Goal: Information Seeking & Learning: Learn about a topic

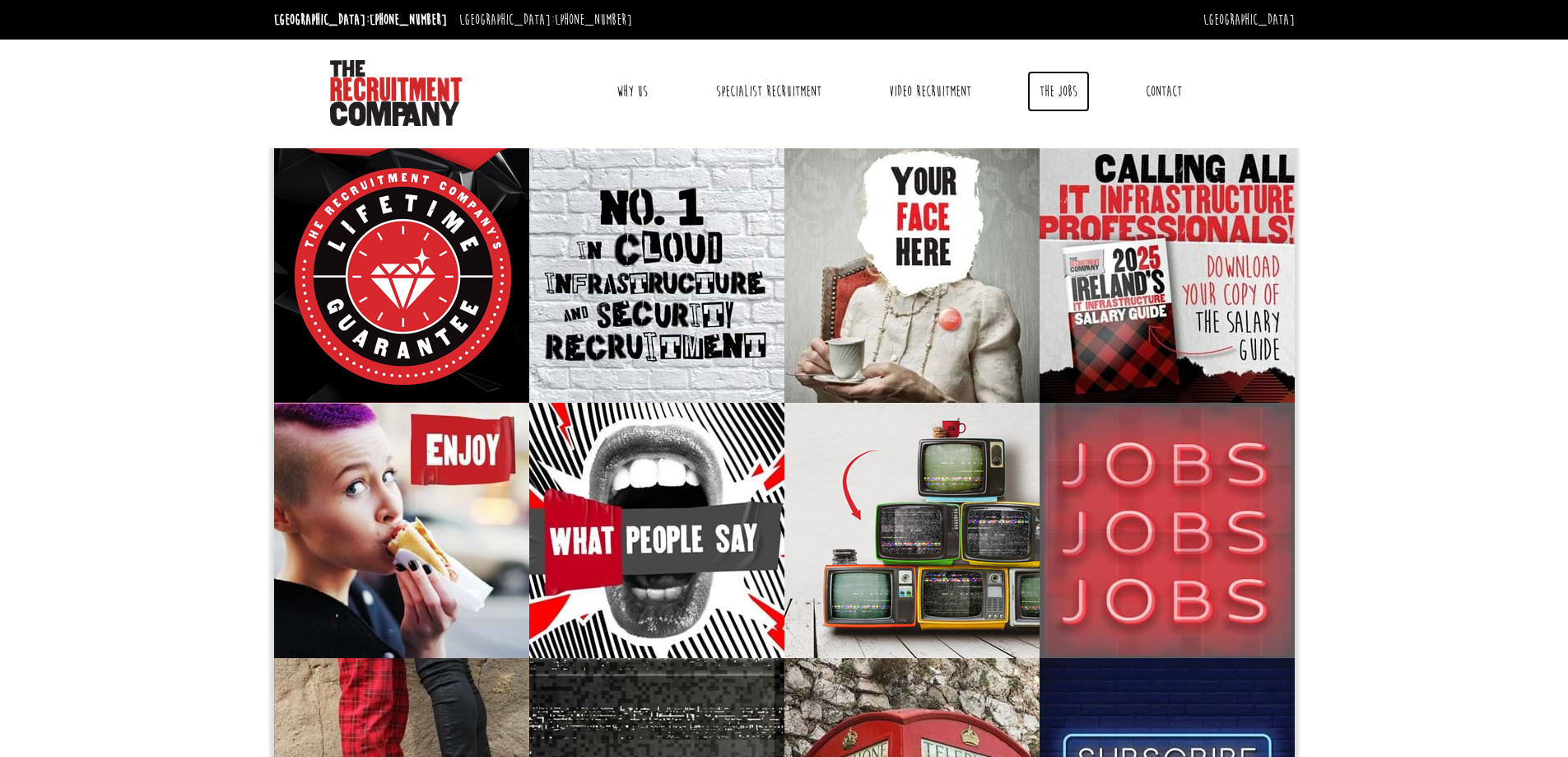
click at [1067, 88] on link "The Jobs" at bounding box center [1058, 91] width 63 height 42
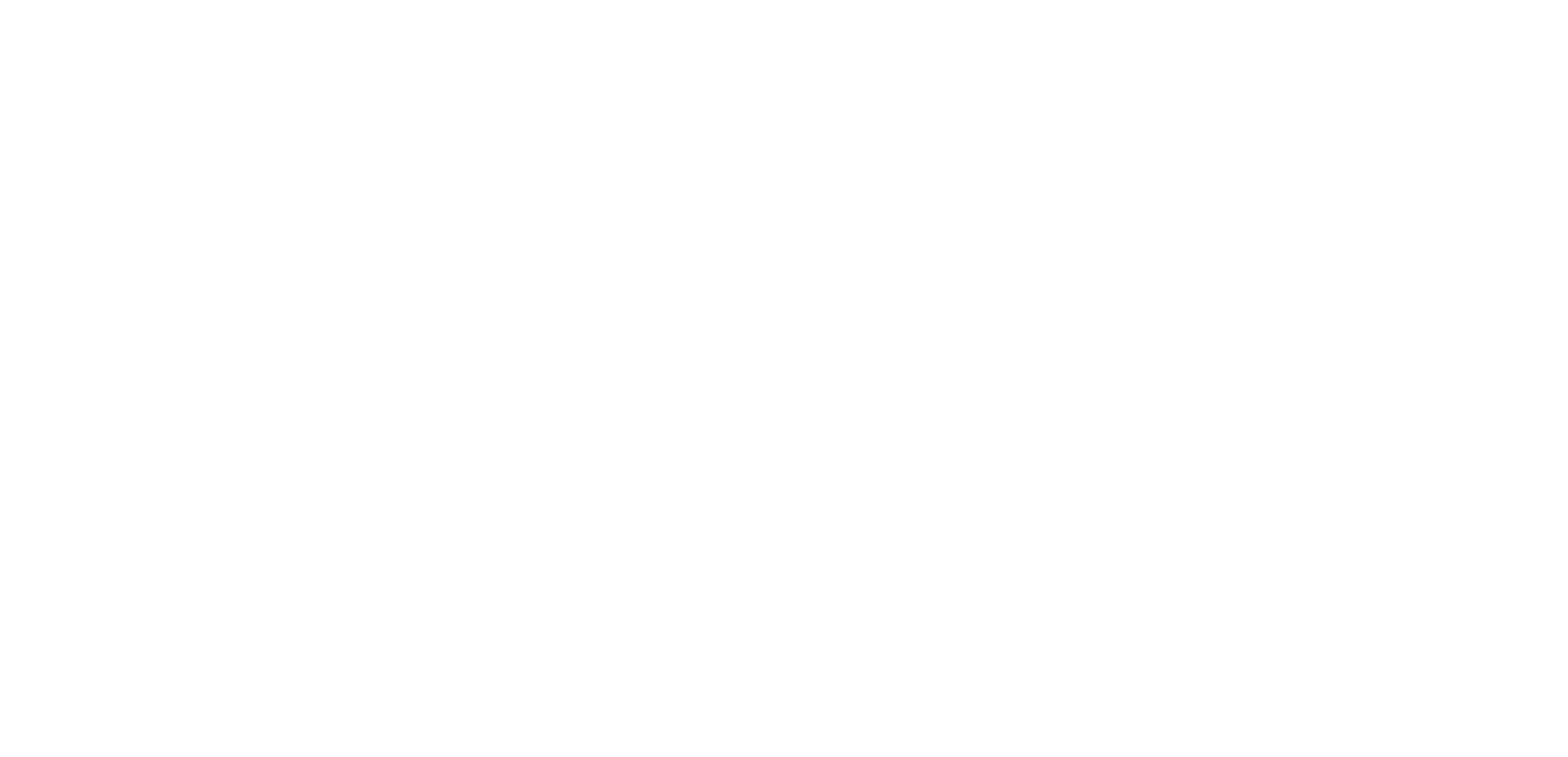
select select "[GEOGRAPHIC_DATA]"
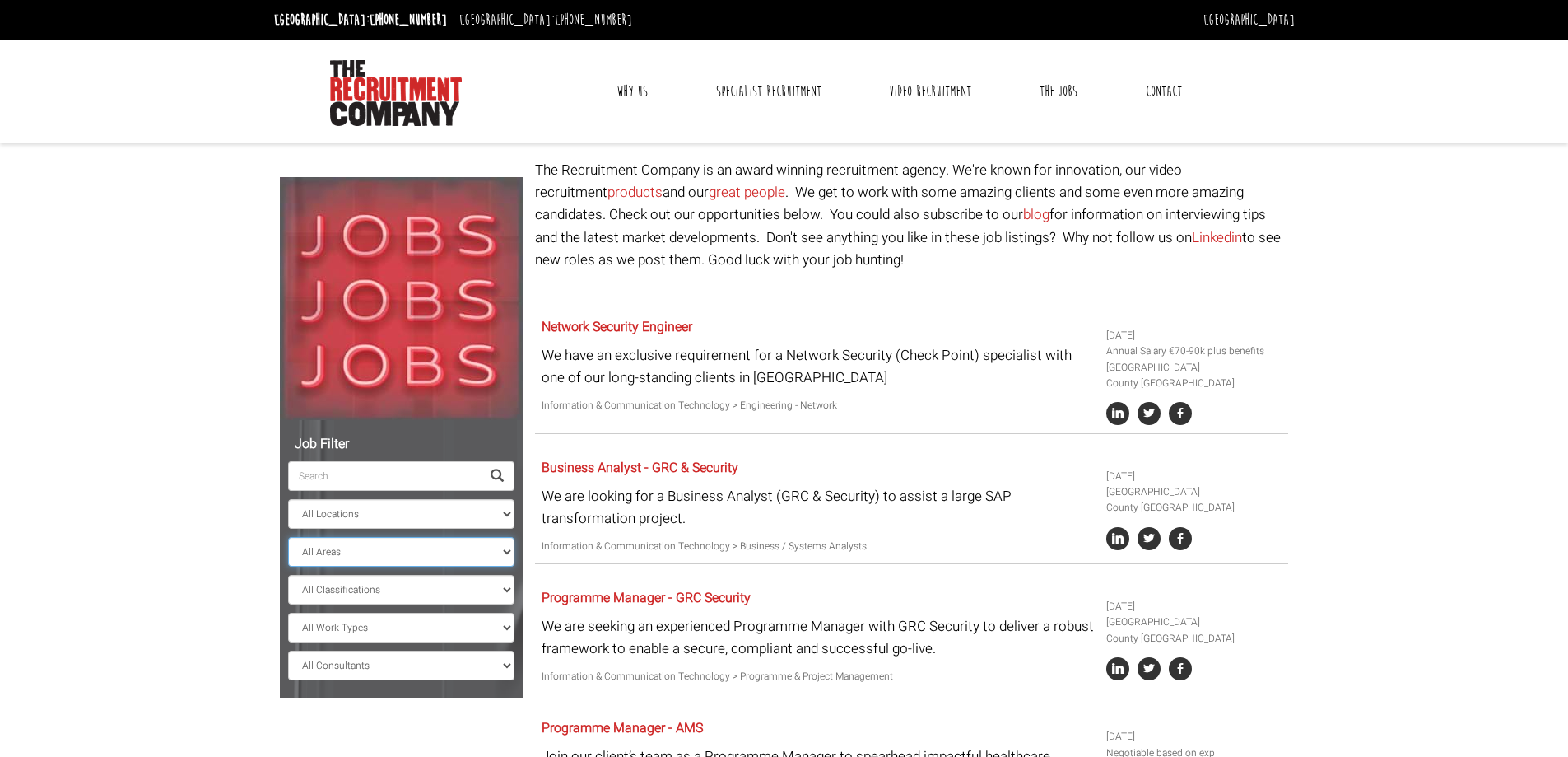
click at [398, 560] on select "All Areas County Dublin County Galway" at bounding box center [401, 552] width 226 height 30
click at [398, 595] on select "All Classifications Banking & Financial Services Information & Communication Te…" at bounding box center [401, 590] width 226 height 30
select select "Information & Communication Technology"
click at [288, 575] on select "All Classifications Banking & Financial Services Information & Communication Te…" at bounding box center [401, 590] width 226 height 30
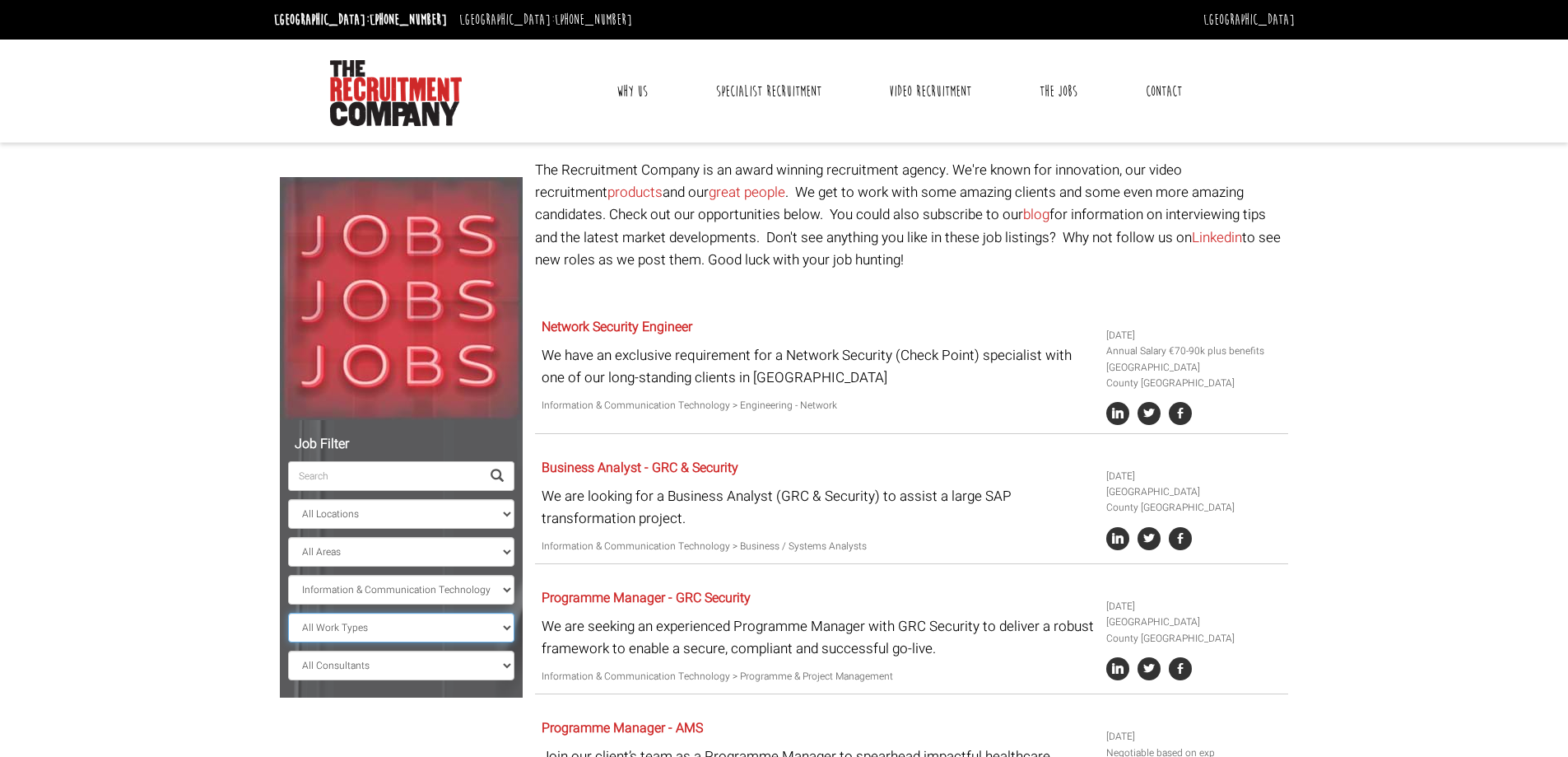
click at [423, 631] on select "All Work Types Full Time Part Time Casual Contract / Temp" at bounding box center [401, 627] width 226 height 30
select select "Full Time"
click at [288, 612] on select "All Work Types Full Time Part Time Casual Contract / Temp" at bounding box center [401, 627] width 226 height 30
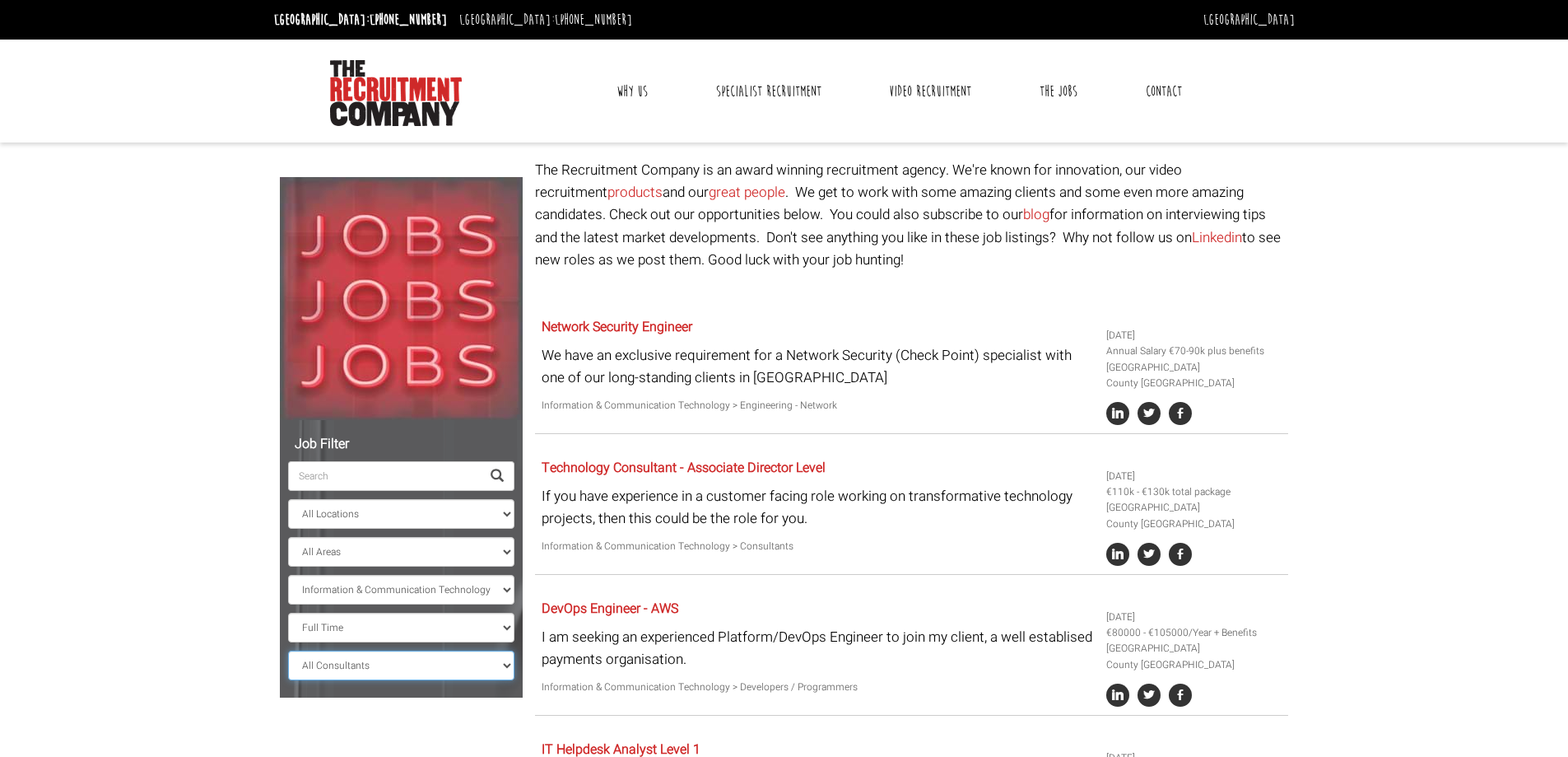
click at [445, 657] on select "All Consultants Adam - Infrastructure, Cloud & DevOps, Contract Amanda - Infras…" at bounding box center [401, 665] width 226 height 30
click at [121, 543] on body "Dublin: +353 1 697 2548 Sydney: +61 2 8346 6700 Dublin Sydney Dublin Toggle nav…" at bounding box center [784, 742] width 1568 height 1484
click at [800, 95] on link "Specialist Recruitment" at bounding box center [768, 91] width 130 height 42
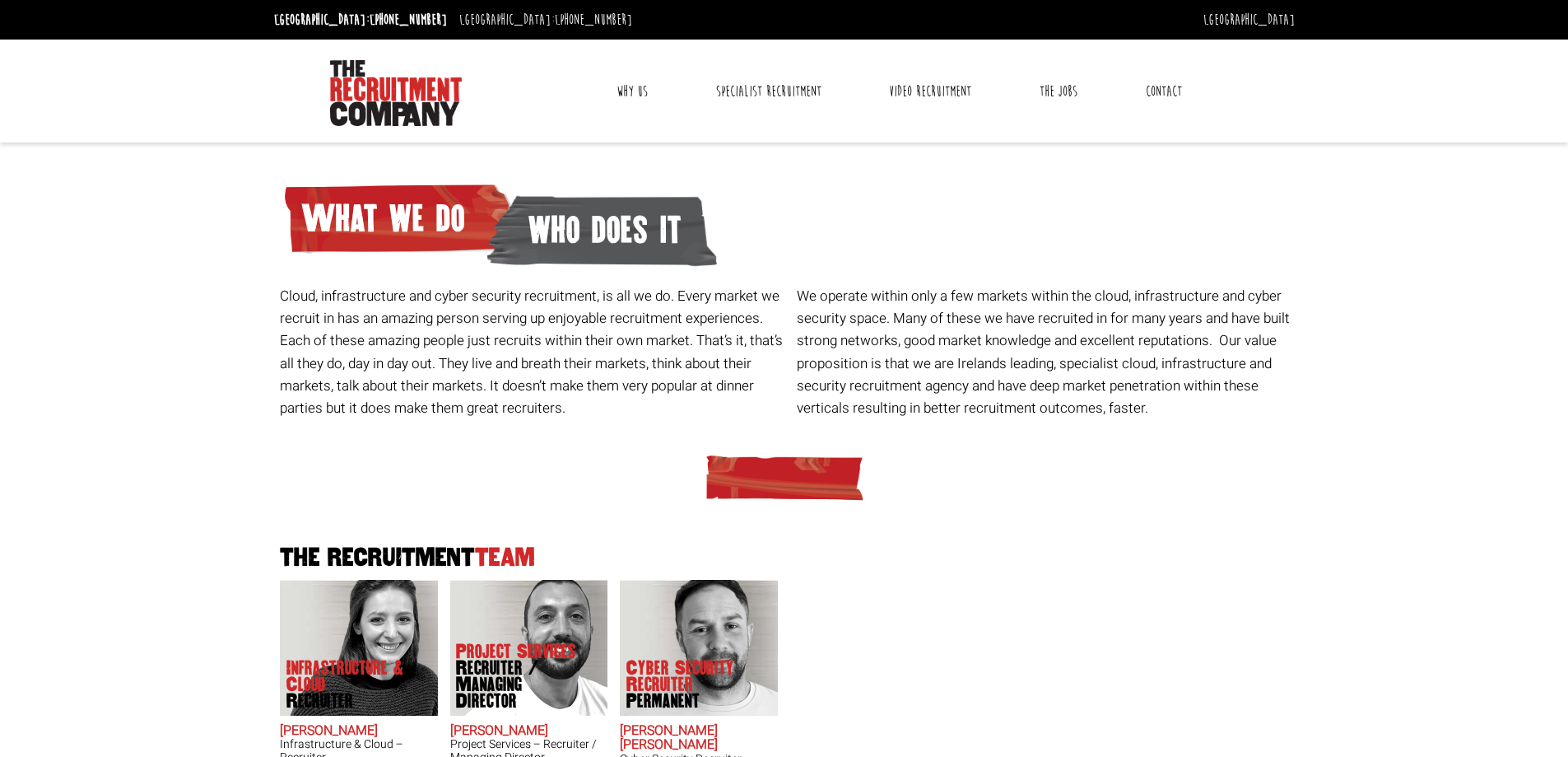
click at [1144, 87] on link "Contact" at bounding box center [1163, 91] width 61 height 42
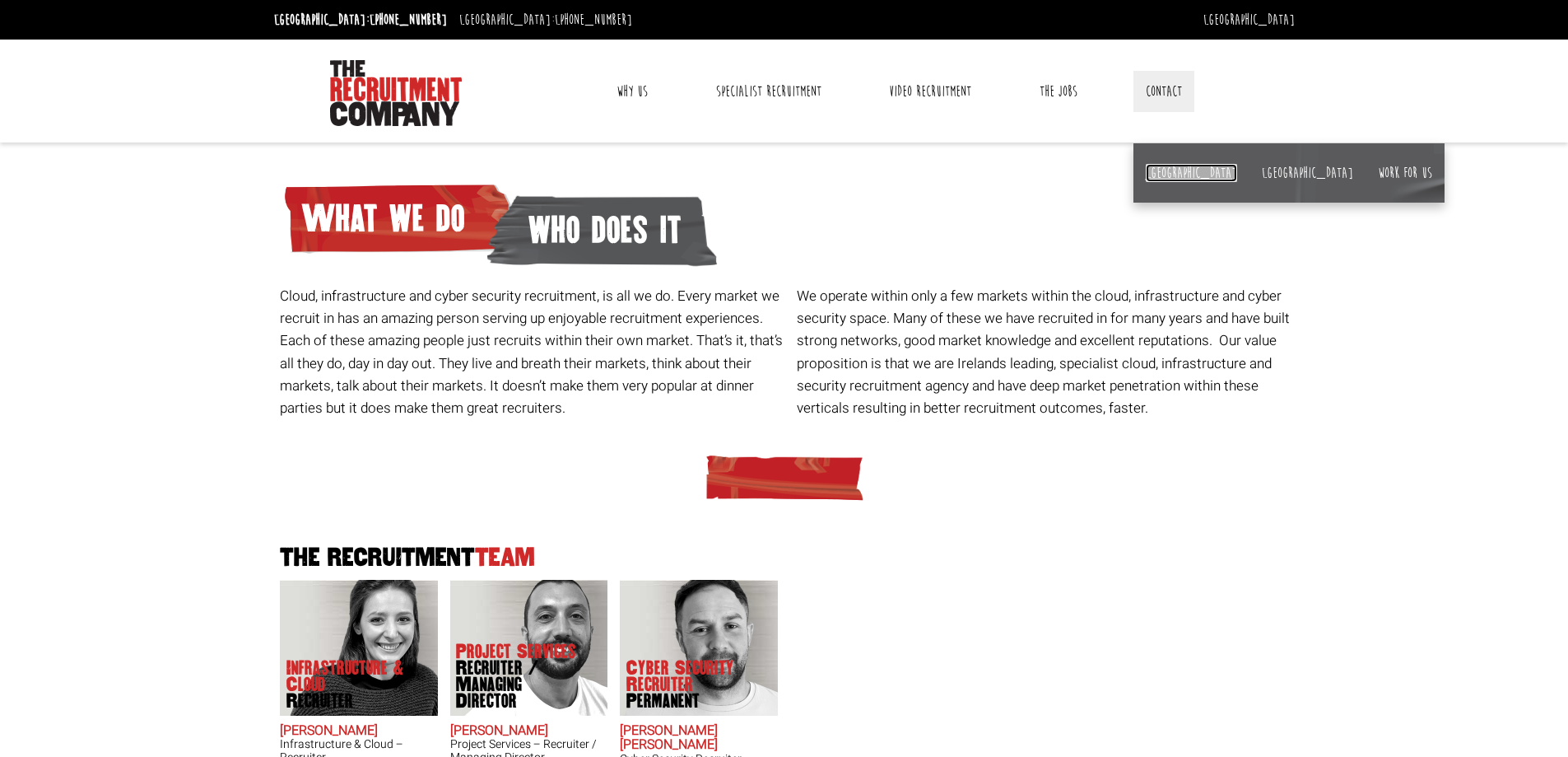
click at [1154, 173] on link "[GEOGRAPHIC_DATA]" at bounding box center [1190, 172] width 91 height 19
